Goal: Task Accomplishment & Management: Complete application form

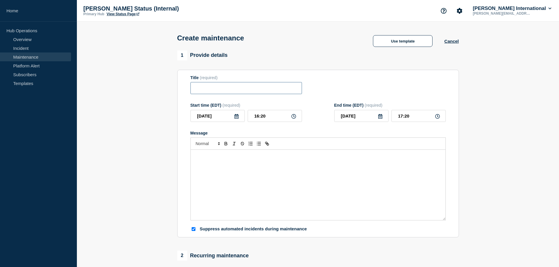
click at [216, 94] on input "Title" at bounding box center [245, 88] width 111 height 12
click at [247, 87] on input "Canada: CBSA" at bounding box center [245, 88] width 111 height 12
paste input "EDI/Portal SCHEDULED Maintenance Unavailability"
type input "Canada: CBSA EDI/Portal SCHEDULED Maintenance Unavailability"
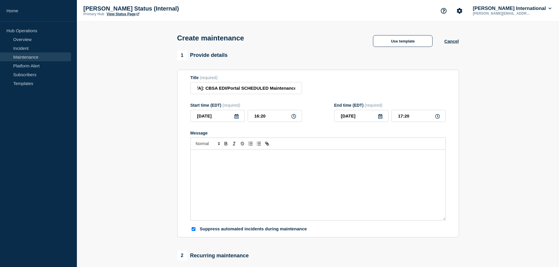
click at [236, 116] on icon at bounding box center [236, 116] width 4 height 5
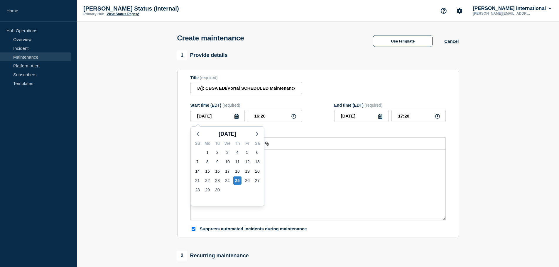
scroll to position [0, 0]
click at [199, 190] on div "28" at bounding box center [197, 190] width 8 height 8
type input "[DATE]"
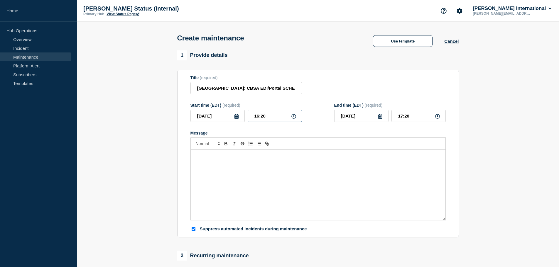
drag, startPoint x: 278, startPoint y: 117, endPoint x: 200, endPoint y: 115, distance: 78.1
click at [200, 116] on div "2025-09-28 16:20" at bounding box center [245, 116] width 111 height 12
type input "03:00"
drag, startPoint x: 384, startPoint y: 114, endPoint x: 359, endPoint y: 111, distance: 25.2
click at [359, 111] on div "[DATE] 04:00" at bounding box center [389, 116] width 111 height 12
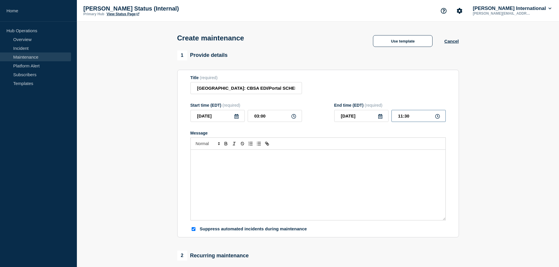
drag, startPoint x: 423, startPoint y: 119, endPoint x: 351, endPoint y: 107, distance: 73.1
click at [352, 112] on div "2025-09-28 11:30" at bounding box center [389, 116] width 111 height 12
type input "16:30"
click at [270, 167] on div "Message" at bounding box center [318, 185] width 255 height 70
click at [227, 173] on div "Electronic Data Interchange (EDI) Maintenance" at bounding box center [318, 185] width 255 height 70
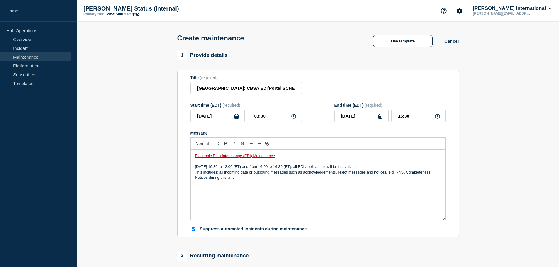
click at [257, 210] on div "Electronic Data Interchange (EDI) Maintenance [DATE] 10:30 to 12:00 (ET) and fr…" at bounding box center [318, 185] width 255 height 70
click at [213, 209] on div "Electronic Data Interchange (EDI) Maintenance Sunday September 28, 2025 from 10…" at bounding box center [318, 185] width 255 height 70
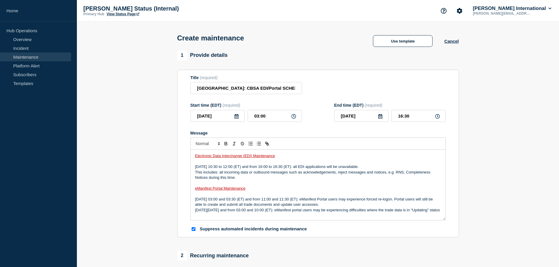
scroll to position [12, 0]
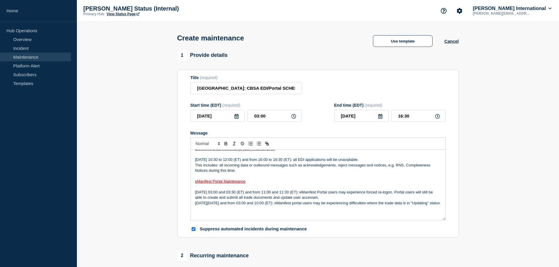
click at [218, 215] on p "Message" at bounding box center [318, 214] width 246 height 5
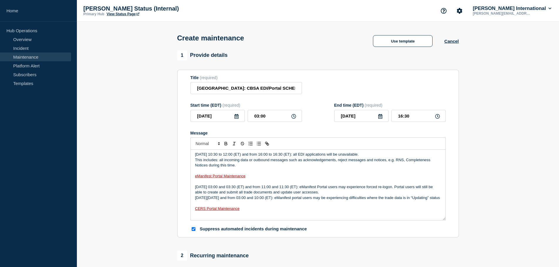
scroll to position [19, 0]
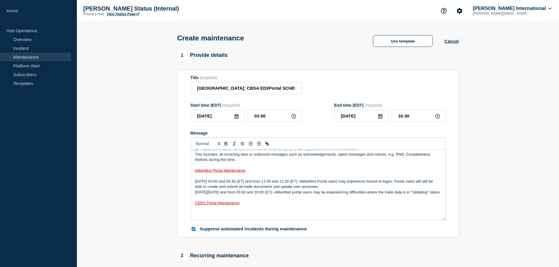
click at [212, 217] on p "Message" at bounding box center [318, 214] width 246 height 5
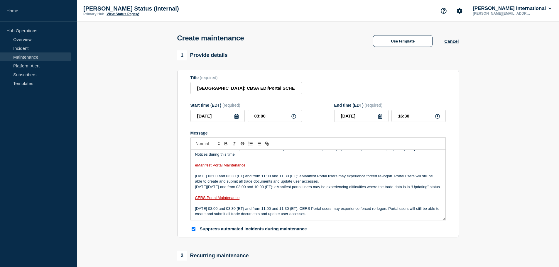
scroll to position [0, 0]
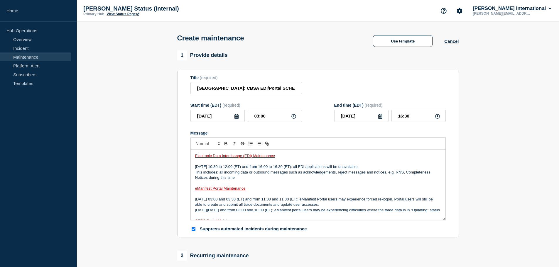
click at [194, 211] on div "Electronic Data Interchange (EDI) Maintenance Sunday September 28, 2025 from 10…" at bounding box center [318, 185] width 255 height 70
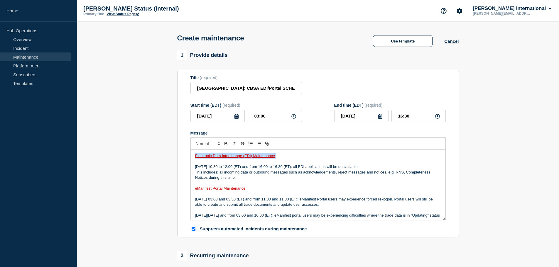
drag, startPoint x: 282, startPoint y: 158, endPoint x: 162, endPoint y: 156, distance: 120.3
click at [162, 156] on section "1 Provide details Title (required) Canada: CBSA EDI/Portal SCHEDULED Maintenanc…" at bounding box center [318, 253] width 482 height 407
drag, startPoint x: 252, startPoint y: 189, endPoint x: 173, endPoint y: 190, distance: 78.9
click at [173, 190] on section "1 Provide details Title (required) Canada: CBSA EDI/Portal SCHEDULED Maintenanc…" at bounding box center [318, 253] width 482 height 407
click at [337, 167] on p "Sunday September 28, 2025 from 10:30 to 12:00 (ET) and from 16:00 to 16:30 (ET)…" at bounding box center [318, 166] width 246 height 5
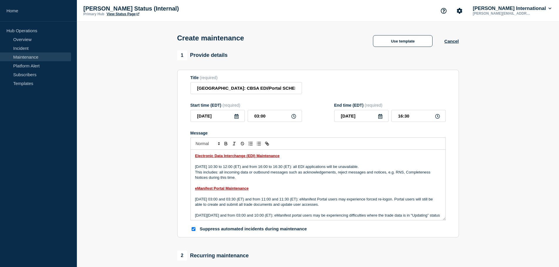
drag, startPoint x: 337, startPoint y: 168, endPoint x: 167, endPoint y: 166, distance: 170.2
click at [167, 166] on section "1 Provide details Title (required) Canada: CBSA EDI/Portal SCHEDULED Maintenanc…" at bounding box center [318, 253] width 482 height 407
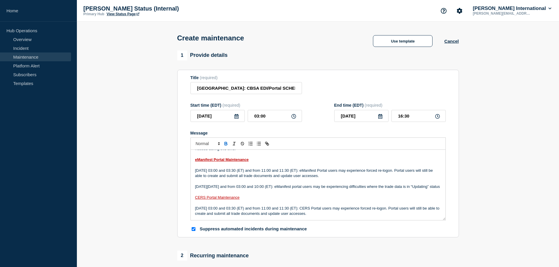
scroll to position [34, 0]
drag, startPoint x: 345, startPoint y: 167, endPoint x: 184, endPoint y: 167, distance: 161.1
click at [184, 167] on section "Title (required) Canada: CBSA EDI/Portal SCHEDULED Maintenance Unavailability S…" at bounding box center [318, 154] width 282 height 168
drag, startPoint x: 305, startPoint y: 182, endPoint x: 188, endPoint y: 180, distance: 117.4
click at [188, 180] on section "Title (required) Canada: CBSA EDI/Portal SCHEDULED Maintenance Unavailability S…" at bounding box center [318, 154] width 282 height 168
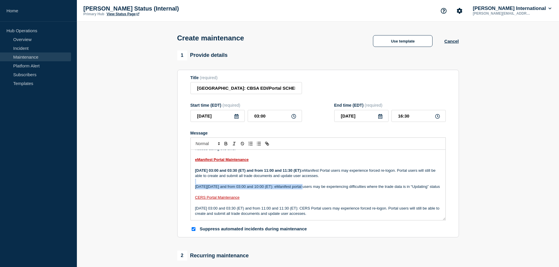
click at [283, 184] on p "[DATE][DATE] and from 03:00 and 10:00 (ET): eManifest portal users may be exper…" at bounding box center [318, 186] width 246 height 5
drag, startPoint x: 305, startPoint y: 183, endPoint x: 183, endPoint y: 184, distance: 122.4
click at [183, 184] on section "Title (required) Canada: CBSA EDI/Portal SCHEDULED Maintenance Unavailability S…" at bounding box center [318, 154] width 282 height 168
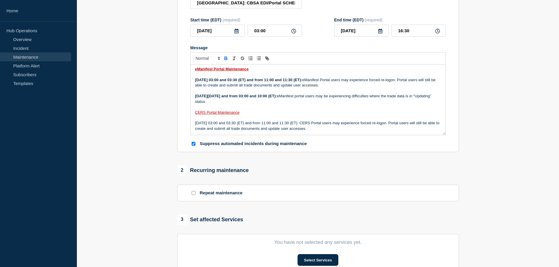
scroll to position [88, 0]
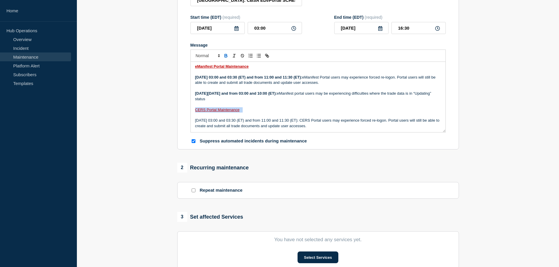
drag, startPoint x: 249, startPoint y: 111, endPoint x: 180, endPoint y: 111, distance: 69.2
click at [180, 111] on section "Title (required) Canada: CBSA EDI/Portal SCHEDULED Maintenance Unavailability S…" at bounding box center [318, 66] width 282 height 168
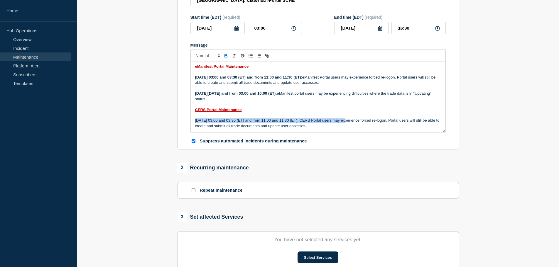
drag, startPoint x: 344, startPoint y: 120, endPoint x: 183, endPoint y: 120, distance: 161.4
click at [183, 120] on section "Title (required) Canada: CBSA EDI/Portal SCHEDULED Maintenance Unavailability S…" at bounding box center [318, 66] width 282 height 168
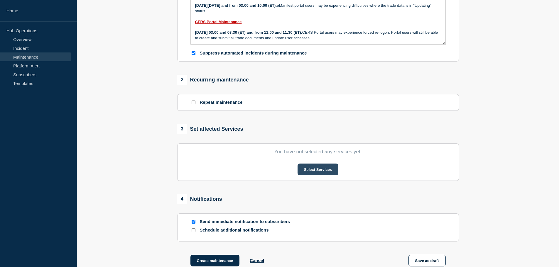
click at [316, 170] on button "Select Services" at bounding box center [318, 170] width 41 height 12
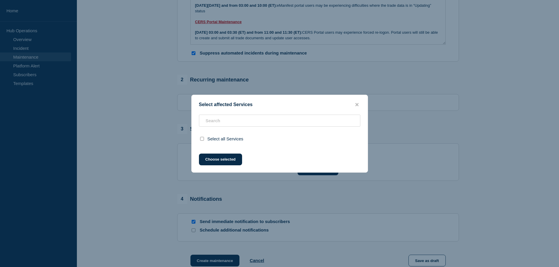
scroll to position [188, 0]
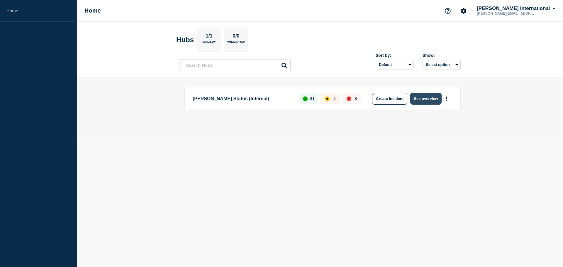
click at [429, 97] on button "See overview" at bounding box center [425, 99] width 31 height 12
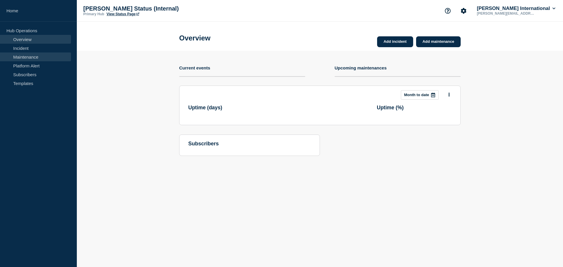
click at [27, 57] on link "Maintenance" at bounding box center [35, 57] width 71 height 9
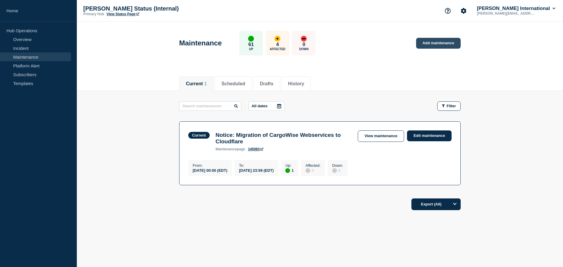
click at [444, 43] on link "Add maintenance" at bounding box center [438, 43] width 45 height 11
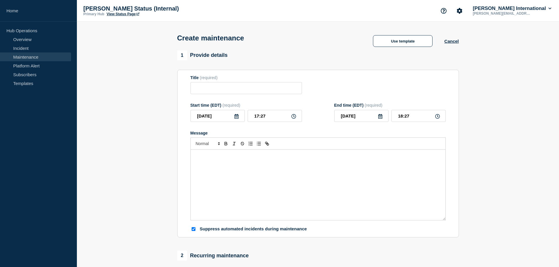
checkbox input "true"
click at [208, 92] on input "Title" at bounding box center [245, 88] width 111 height 12
click at [247, 92] on input "[GEOGRAPHIC_DATA]:" at bounding box center [245, 88] width 111 height 12
paste input "EDI/Portal SCHEDULED Maintenance Unavailability"
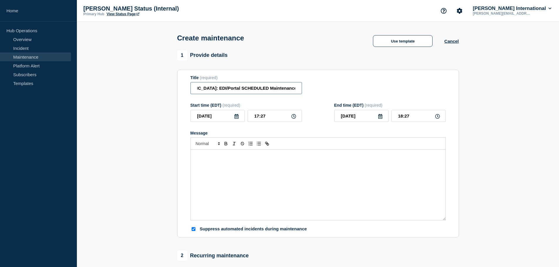
type input "[GEOGRAPHIC_DATA]: EDI/Portal SCHEDULED Maintenance Unavailability"
click at [236, 118] on icon at bounding box center [236, 116] width 4 height 5
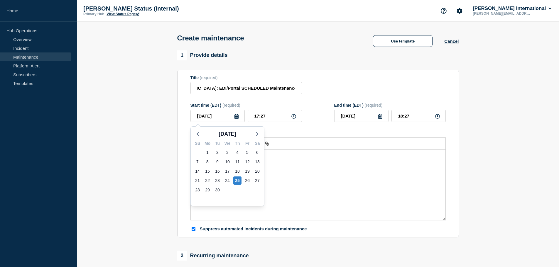
scroll to position [0, 0]
click at [199, 190] on div "28" at bounding box center [197, 190] width 8 height 8
type input "[DATE]"
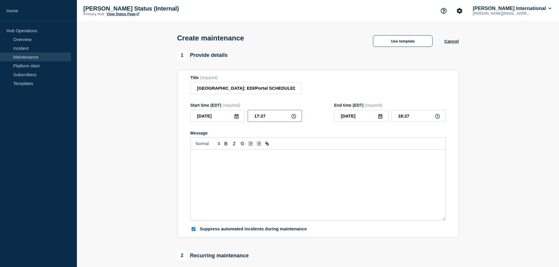
drag, startPoint x: 278, startPoint y: 119, endPoint x: 156, endPoint y: 102, distance: 123.6
click at [156, 102] on section "1 Provide details Title (required) [GEOGRAPHIC_DATA]: EDI/Portal SCHEDULED Main…" at bounding box center [318, 253] width 482 height 407
type input "03:00"
drag, startPoint x: 424, startPoint y: 117, endPoint x: 357, endPoint y: 115, distance: 66.3
click at [357, 115] on div "[DATE] 04:00" at bounding box center [389, 116] width 111 height 12
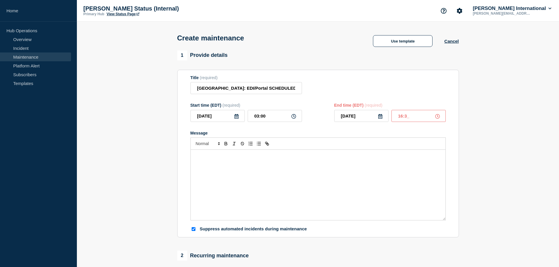
type input "16:30"
click at [266, 171] on div "Message" at bounding box center [318, 185] width 255 height 70
click at [242, 185] on div "Electronic Data Interchange (EDI) Maintenance" at bounding box center [318, 185] width 255 height 70
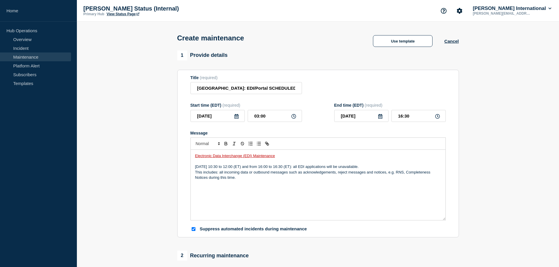
drag, startPoint x: 216, startPoint y: 204, endPoint x: 241, endPoint y: 196, distance: 26.6
click at [216, 204] on div "Electronic Data Interchange (EDI) Maintenance [DATE] 10:30 to 12:00 (ET) and fr…" at bounding box center [318, 185] width 255 height 70
click at [214, 211] on div "Electronic Data Interchange (EDI) Maintenance [DATE] 10:30 to 12:00 (ET) and fr…" at bounding box center [318, 185] width 255 height 70
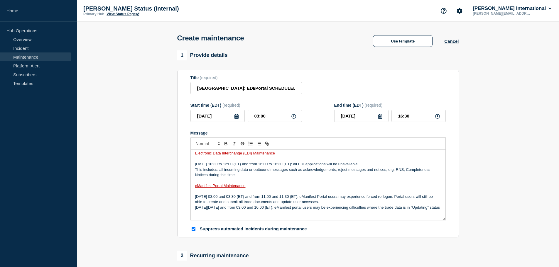
scroll to position [8, 0]
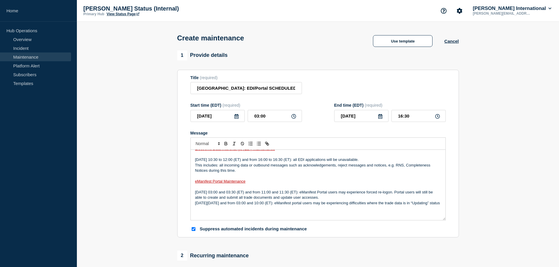
click at [224, 217] on p "Message" at bounding box center [318, 214] width 246 height 5
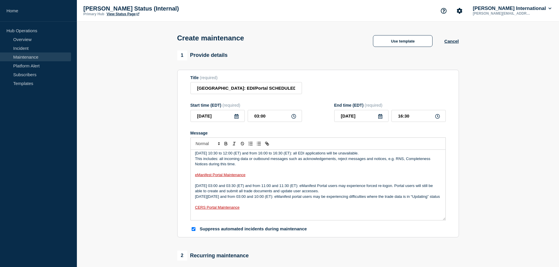
scroll to position [19, 0]
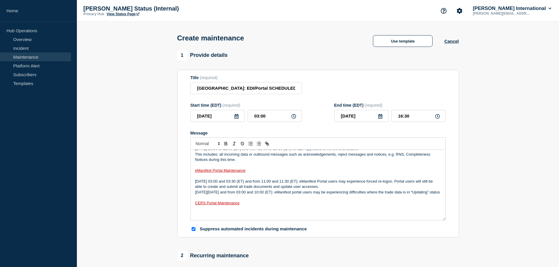
click at [210, 217] on p "Message" at bounding box center [318, 214] width 246 height 5
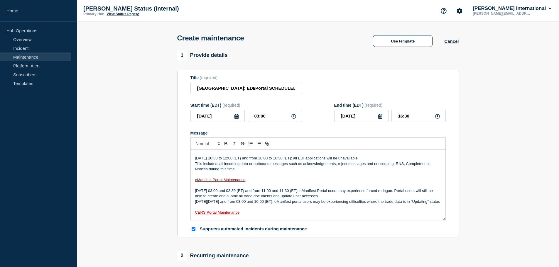
scroll to position [0, 0]
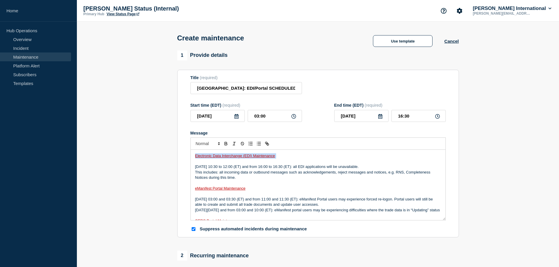
drag, startPoint x: 282, startPoint y: 158, endPoint x: 102, endPoint y: 143, distance: 180.5
click at [102, 143] on section "1 Provide details Title (required) [GEOGRAPHIC_DATA]: EDI/Portal SCHEDULED Main…" at bounding box center [318, 253] width 482 height 407
click at [312, 172] on p "This includes: all incoming data or outbound messages such as acknowledgements,…" at bounding box center [318, 175] width 246 height 11
drag, startPoint x: 337, startPoint y: 169, endPoint x: 184, endPoint y: 168, distance: 153.5
click at [184, 168] on section "Title (required) [GEOGRAPHIC_DATA]: EDI/Portal SCHEDULED Maintenance Unavailabi…" at bounding box center [318, 154] width 282 height 168
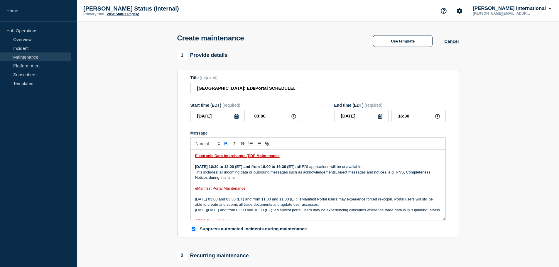
drag, startPoint x: 235, startPoint y: 189, endPoint x: 174, endPoint y: 188, distance: 61.0
click at [174, 188] on div "1 Provide details Title (required) [GEOGRAPHIC_DATA]: EDI/Portal SCHEDULED Main…" at bounding box center [318, 253] width 288 height 407
drag, startPoint x: 219, startPoint y: 174, endPoint x: 196, endPoint y: 173, distance: 22.6
click at [196, 173] on p "This includes: all incoming data or outbound messages such as acknowledgements,…" at bounding box center [318, 175] width 246 height 11
click at [312, 191] on p "eManifest Portal Maintenance" at bounding box center [318, 188] width 246 height 5
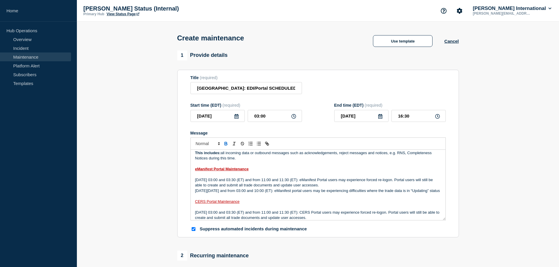
scroll to position [29, 0]
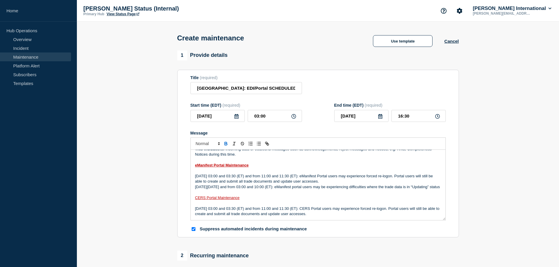
click at [342, 174] on p "[DATE] 03:00 and 03:30 (ET) and from 11:00 and 11:30 (ET): eManifest Portal use…" at bounding box center [318, 179] width 246 height 11
drag, startPoint x: 344, startPoint y: 171, endPoint x: 184, endPoint y: 170, distance: 159.9
click at [184, 170] on section "Title (required) [GEOGRAPHIC_DATA]: EDI/Portal SCHEDULED Maintenance Unavailabi…" at bounding box center [318, 154] width 282 height 168
drag, startPoint x: 305, startPoint y: 183, endPoint x: 180, endPoint y: 183, distance: 125.0
click at [180, 183] on section "Title (required) [GEOGRAPHIC_DATA]: EDI/Portal SCHEDULED Maintenance Unavailabi…" at bounding box center [318, 154] width 282 height 168
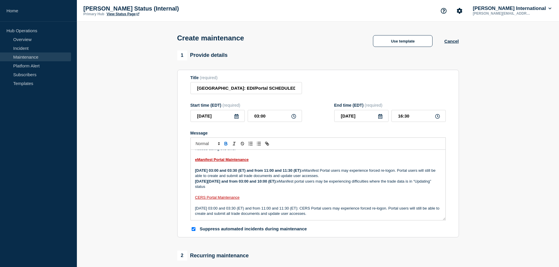
click at [369, 178] on p "[DATE] 03:00 and 03:30 (ET) and from 11:00 and 11:30 (ET): eManifest Portal use…" at bounding box center [318, 173] width 246 height 11
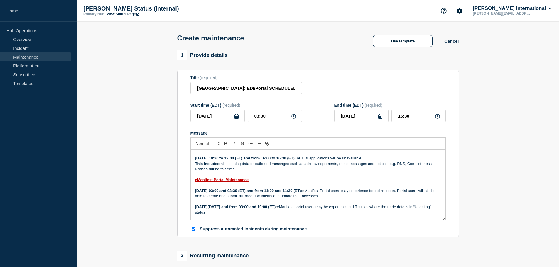
scroll to position [0, 0]
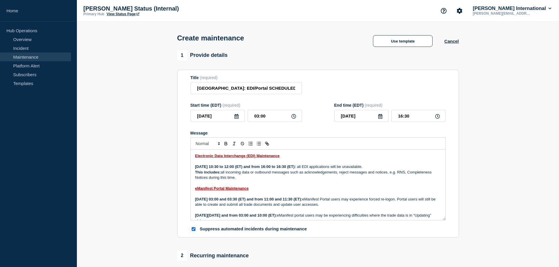
click at [196, 174] on strong "This includes:" at bounding box center [208, 172] width 26 height 4
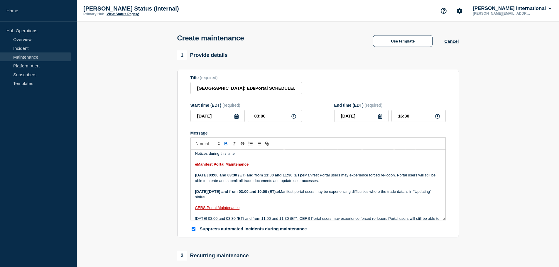
scroll to position [40, 0]
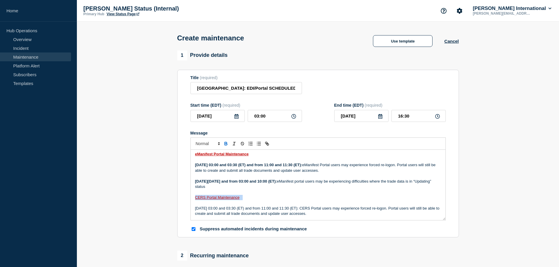
drag, startPoint x: 195, startPoint y: 197, endPoint x: 180, endPoint y: 197, distance: 15.0
click at [180, 197] on section "Title (required) [GEOGRAPHIC_DATA]: EDI/Portal SCHEDULED Maintenance Unavailabi…" at bounding box center [318, 154] width 282 height 168
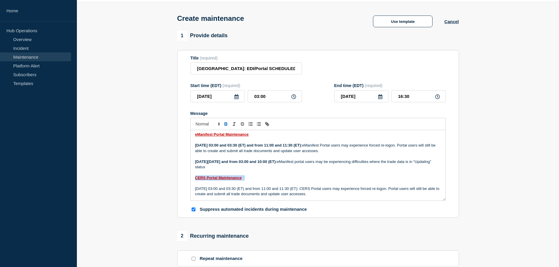
scroll to position [29, 0]
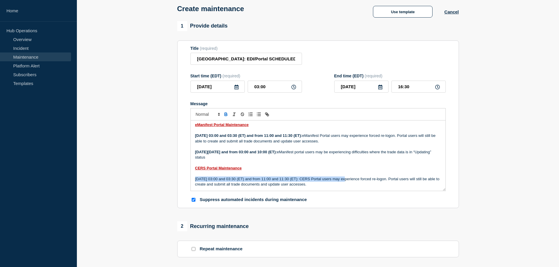
drag, startPoint x: 344, startPoint y: 179, endPoint x: 180, endPoint y: 178, distance: 163.7
click at [180, 178] on section "Title (required) [GEOGRAPHIC_DATA]: EDI/Portal SCHEDULED Maintenance Unavailabi…" at bounding box center [318, 124] width 282 height 168
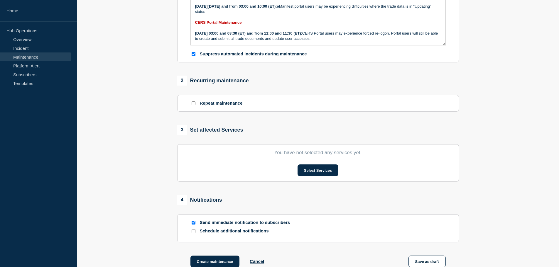
scroll to position [176, 0]
click at [322, 172] on button "Select Services" at bounding box center [318, 170] width 41 height 12
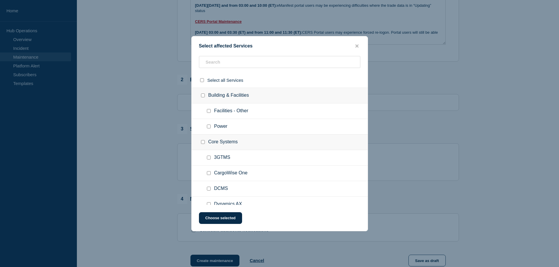
drag, startPoint x: 226, startPoint y: 70, endPoint x: 231, endPoint y: 65, distance: 6.8
click at [226, 70] on div at bounding box center [280, 64] width 176 height 17
click at [231, 65] on input "text" at bounding box center [279, 62] width 161 height 12
type input "canadian cus"
click at [209, 111] on input "Miscellaneous checkbox" at bounding box center [209, 111] width 4 height 4
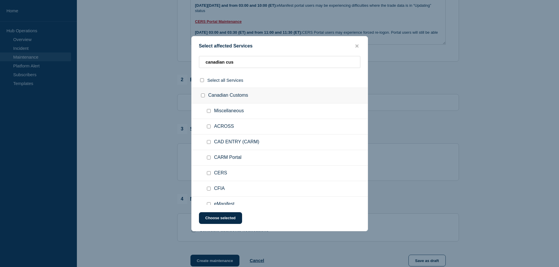
checkbox input "true"
click at [209, 127] on input "ACROSS checkbox" at bounding box center [209, 127] width 4 height 4
checkbox input "true"
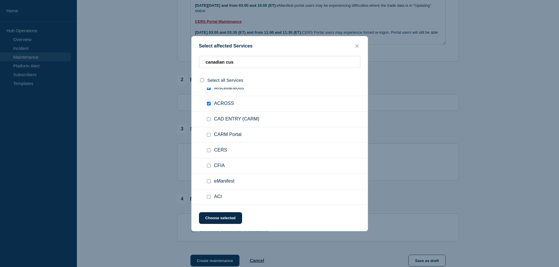
click at [208, 153] on div at bounding box center [210, 151] width 9 height 6
click at [208, 152] on input "CERS checkbox" at bounding box center [209, 150] width 4 height 4
checkbox input "true"
click at [209, 181] on input "eManifest checkbox" at bounding box center [209, 182] width 4 height 4
checkbox input "true"
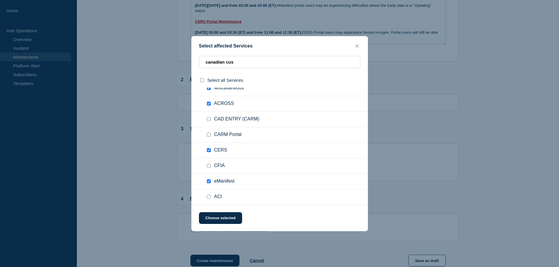
click at [208, 197] on input "ACI checkbox" at bounding box center [209, 197] width 4 height 4
checkbox input "true"
click at [226, 221] on button "Choose selected" at bounding box center [220, 218] width 43 height 12
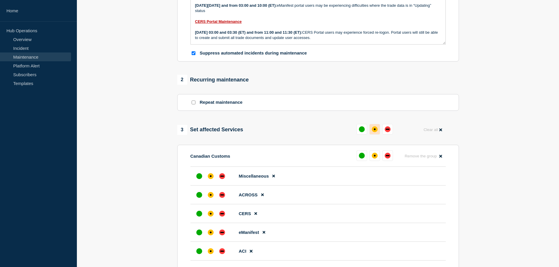
click at [373, 135] on button at bounding box center [374, 129] width 11 height 11
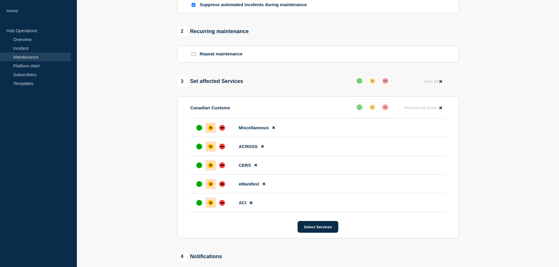
scroll to position [323, 0]
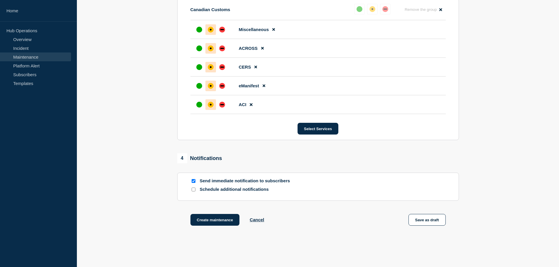
click at [194, 192] on input "Schedule additional notifications" at bounding box center [194, 190] width 4 height 4
checkbox input "true"
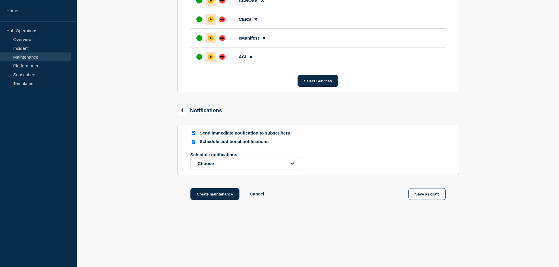
scroll to position [372, 0]
click at [218, 163] on button "Choose" at bounding box center [245, 163] width 111 height 12
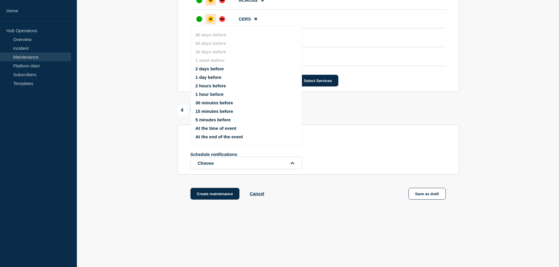
click at [206, 93] on button "1 hour before" at bounding box center [209, 94] width 28 height 5
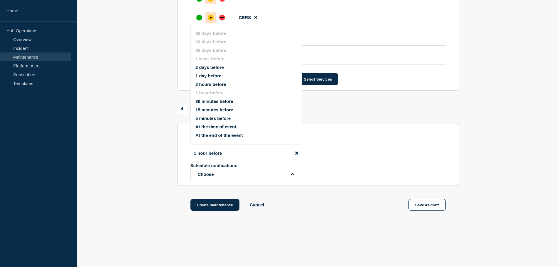
click at [222, 127] on button "At the time of event" at bounding box center [215, 126] width 41 height 5
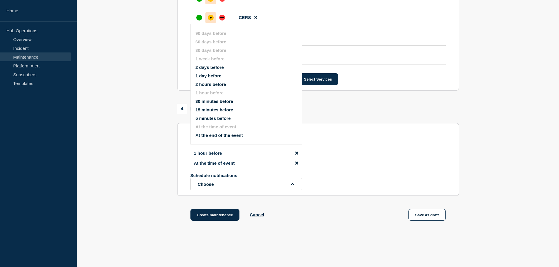
click at [296, 155] on icon "disable notification 1 hour before" at bounding box center [296, 153] width 3 height 3
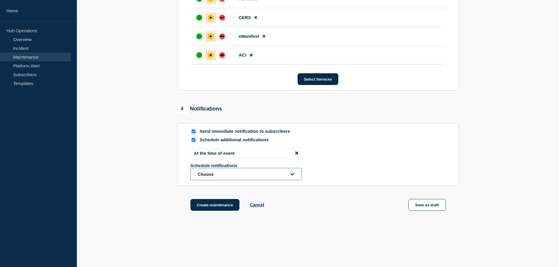
click at [253, 174] on button "Choose" at bounding box center [245, 174] width 111 height 12
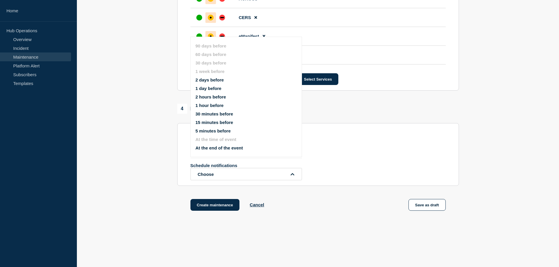
click at [228, 147] on button "At the end of the event" at bounding box center [219, 148] width 48 height 5
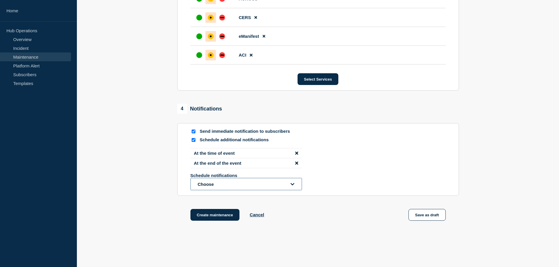
click at [243, 186] on button "Choose" at bounding box center [245, 184] width 111 height 12
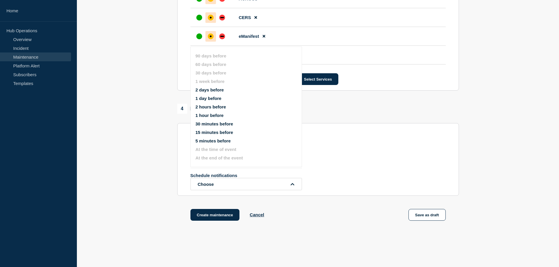
click at [210, 99] on button "1 day before" at bounding box center [208, 98] width 26 height 5
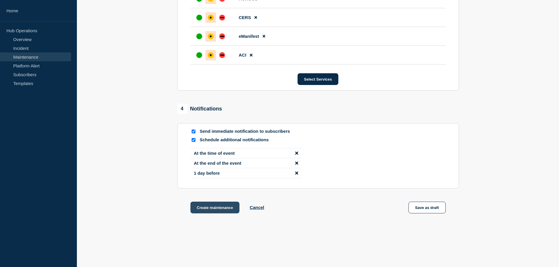
click at [219, 207] on button "Create maintenance" at bounding box center [214, 208] width 49 height 12
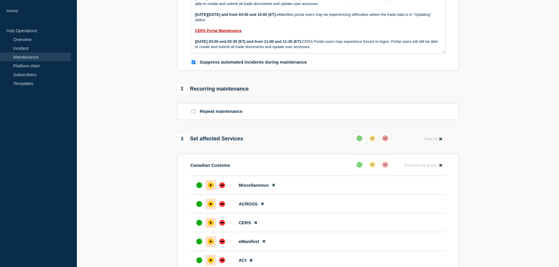
scroll to position [0, 0]
